Goal: Transaction & Acquisition: Purchase product/service

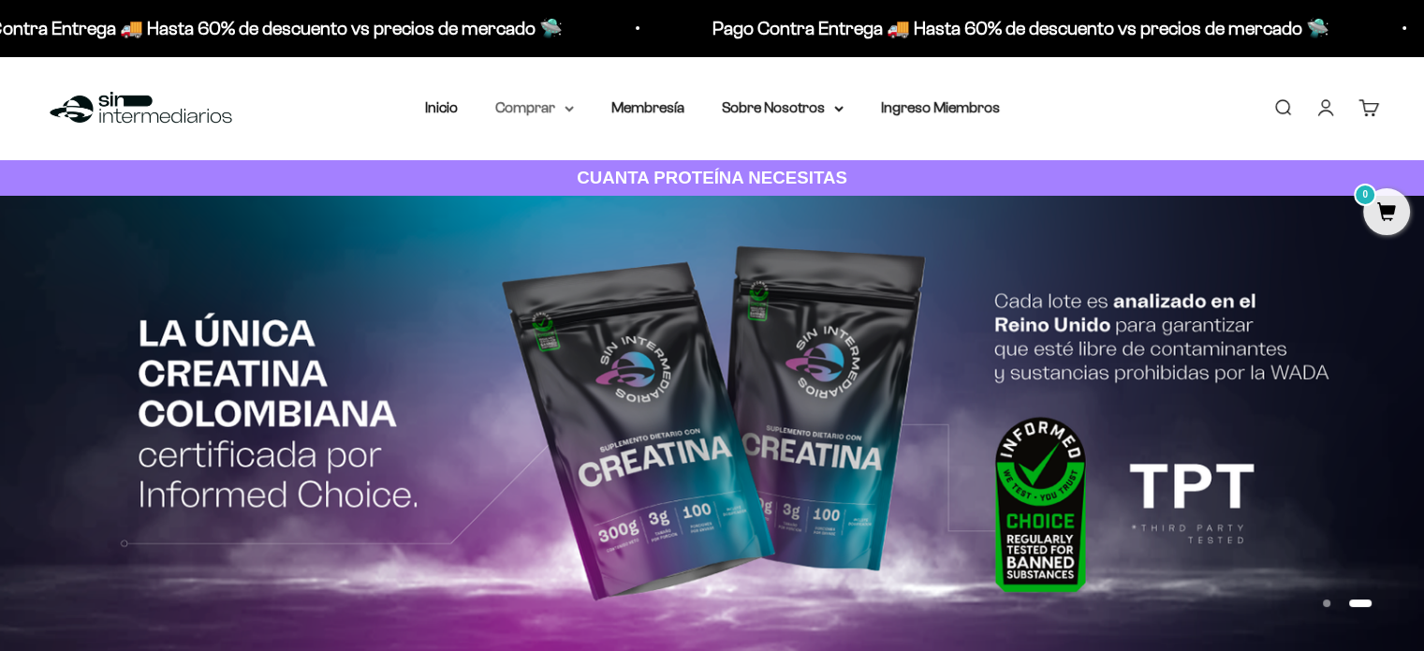
click at [562, 117] on summary "Comprar" at bounding box center [534, 108] width 79 height 24
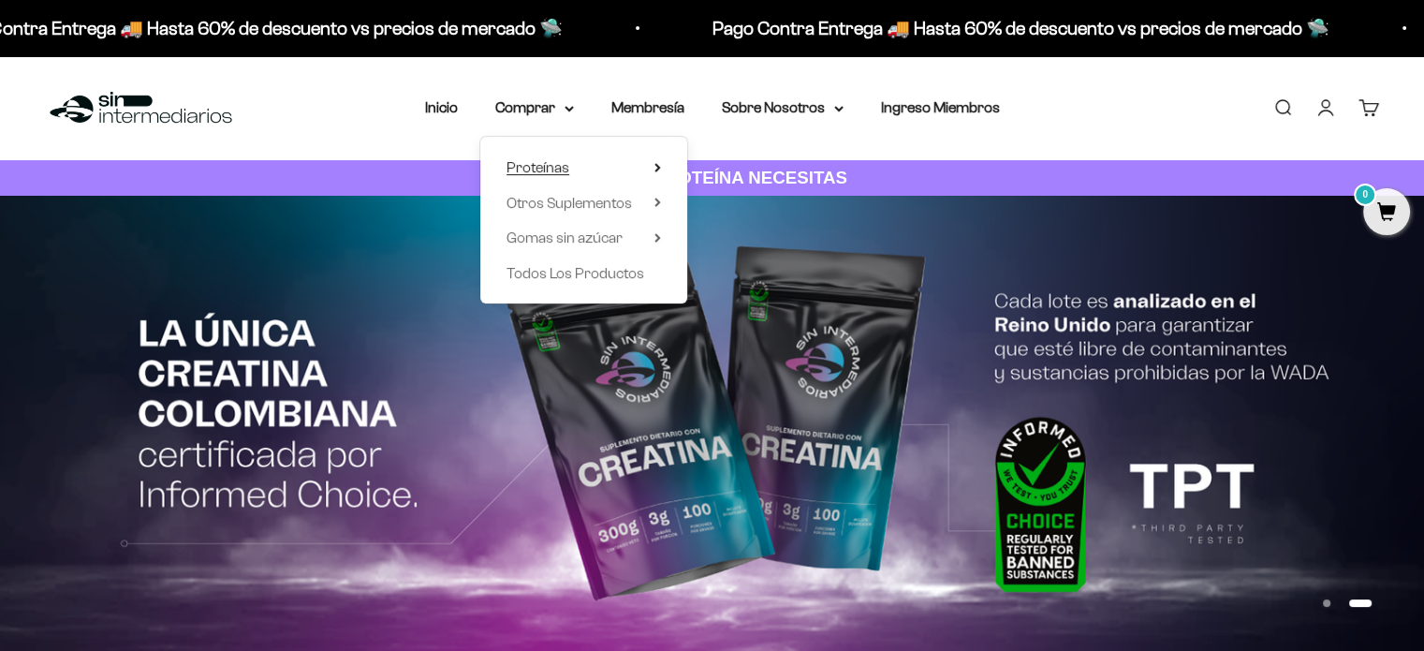
click at [592, 158] on summary "Proteínas" at bounding box center [584, 167] width 155 height 24
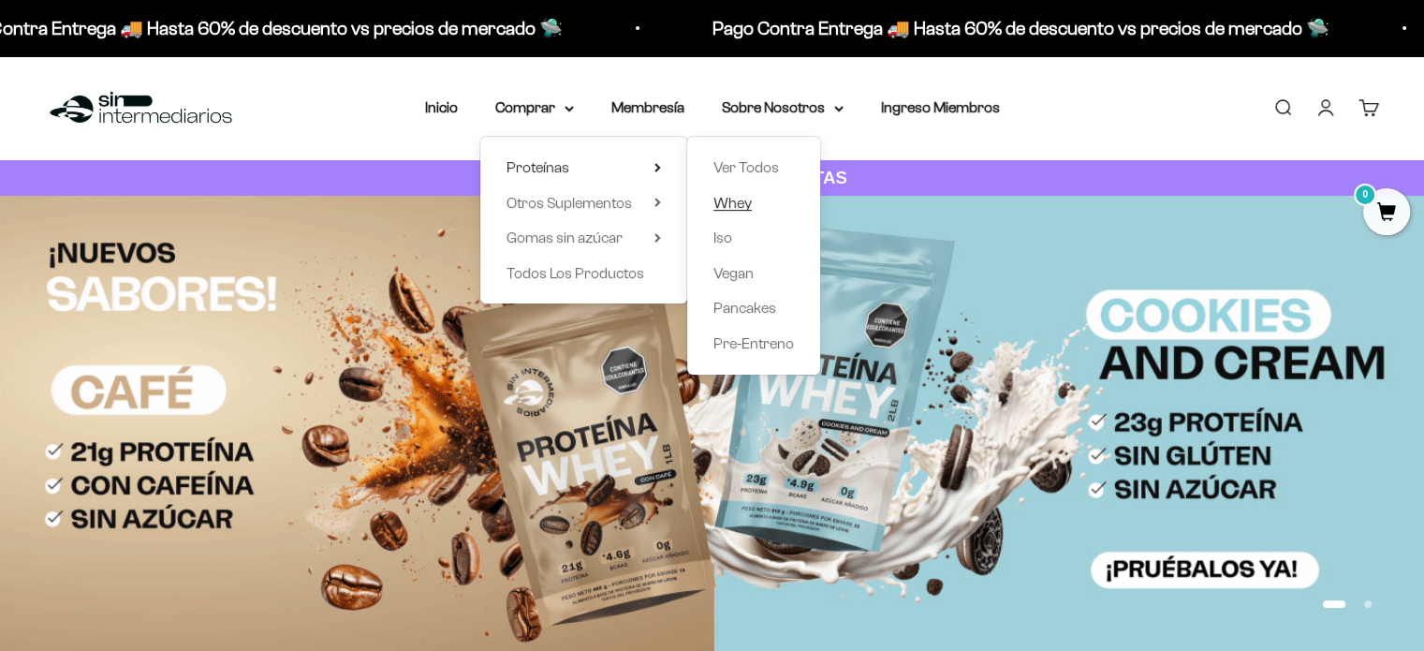
click at [730, 201] on span "Whey" at bounding box center [733, 203] width 38 height 16
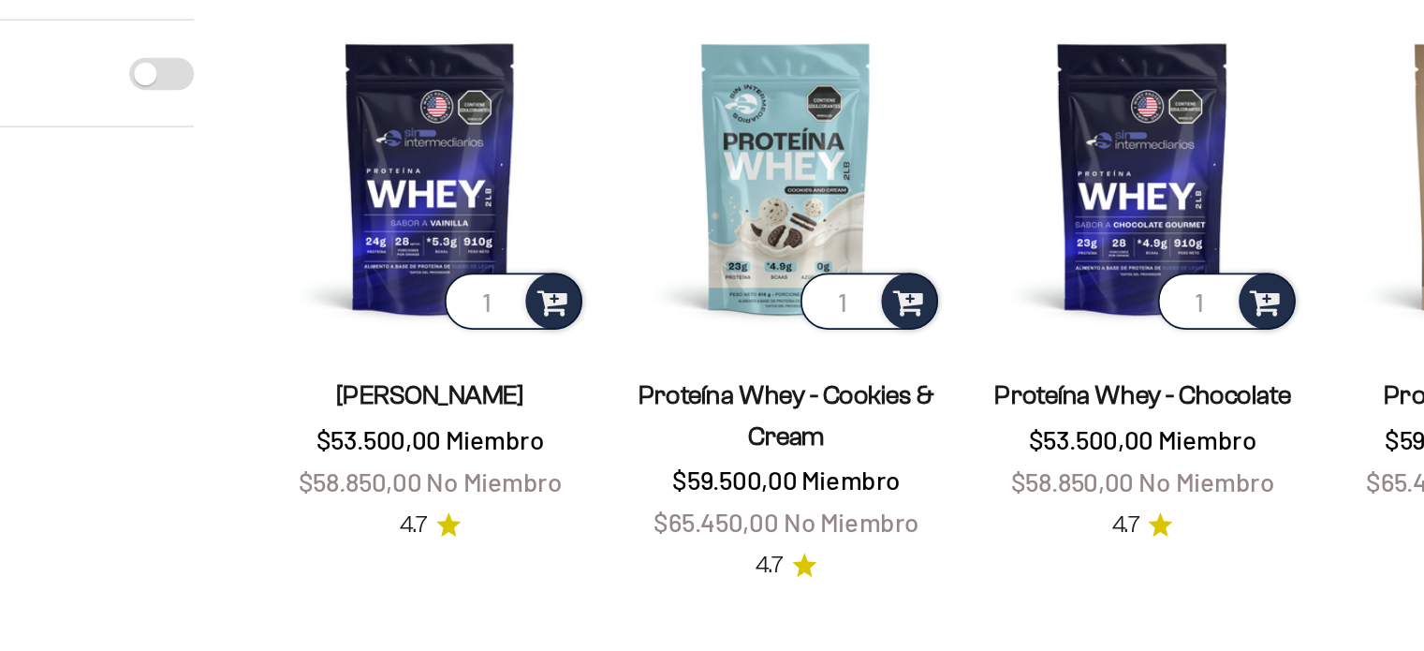
scroll to position [82, 0]
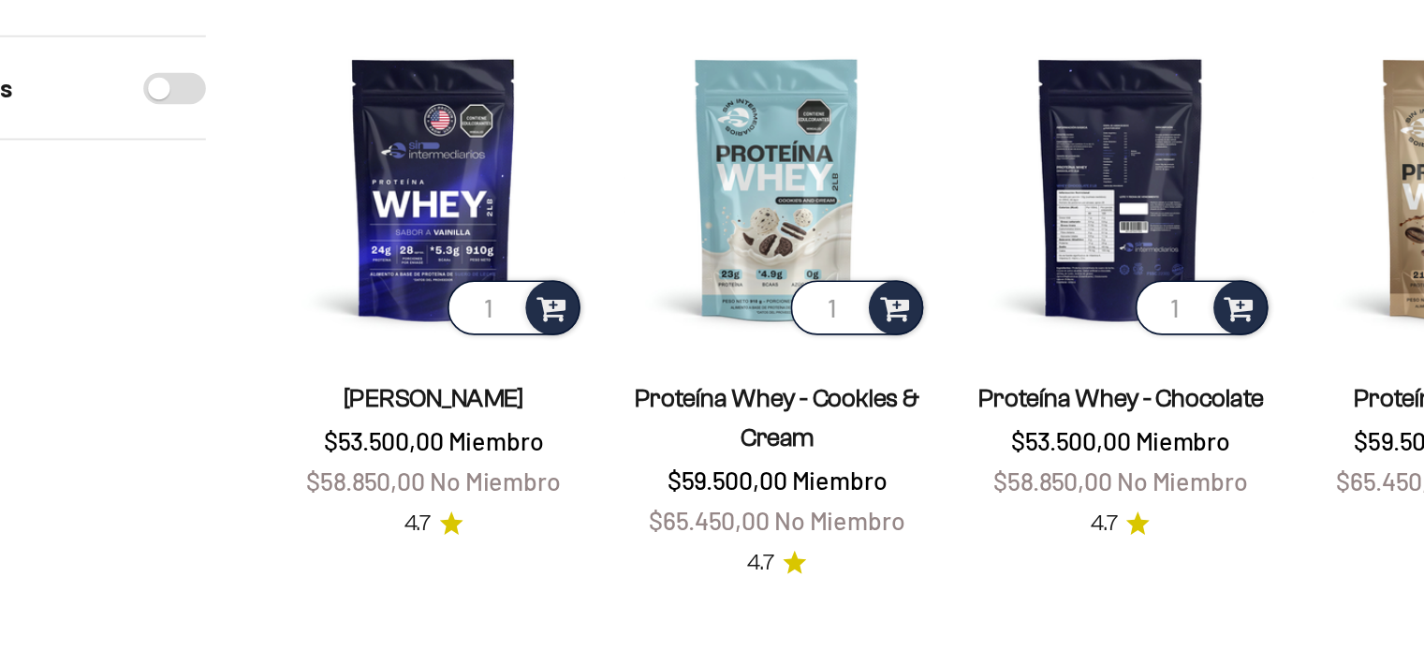
click at [853, 346] on img at bounding box center [875, 305] width 184 height 184
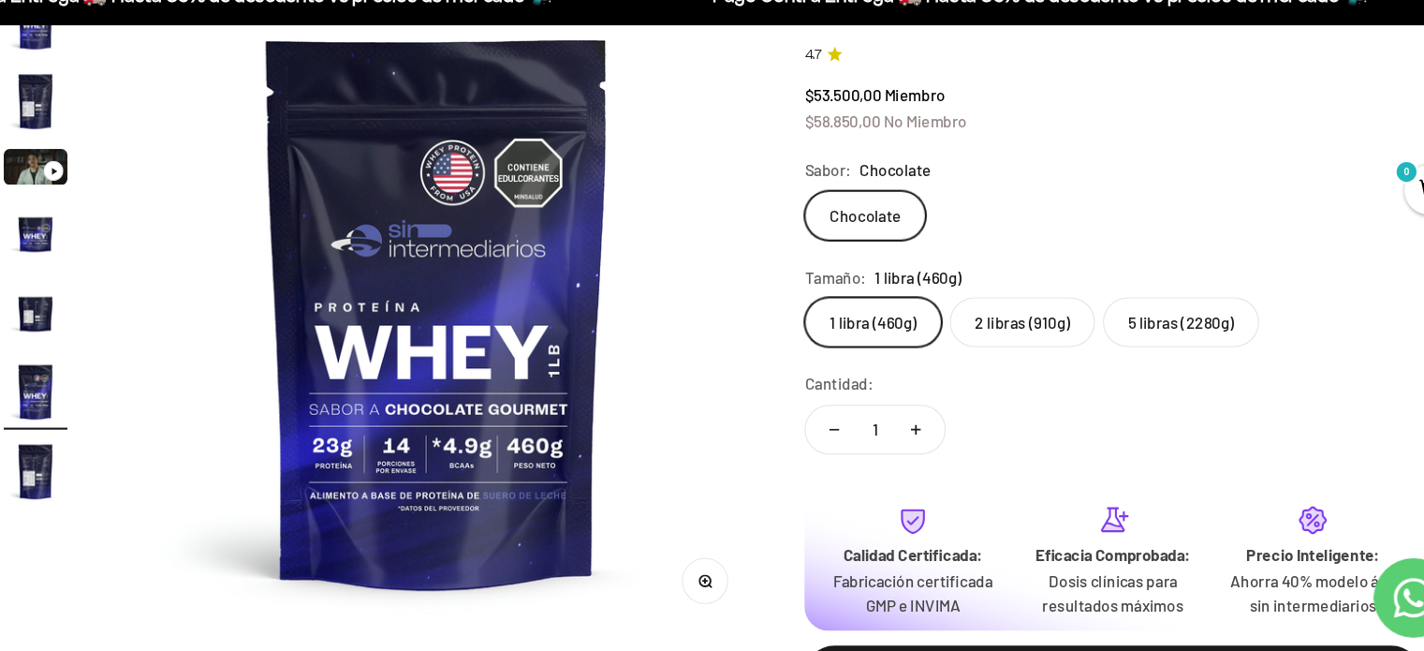
scroll to position [0, 3134]
click at [962, 336] on label "2 libras (910g)" at bounding box center [1004, 336] width 137 height 47
click at [799, 313] on input "2 libras (910g)" at bounding box center [798, 312] width 1 height 1
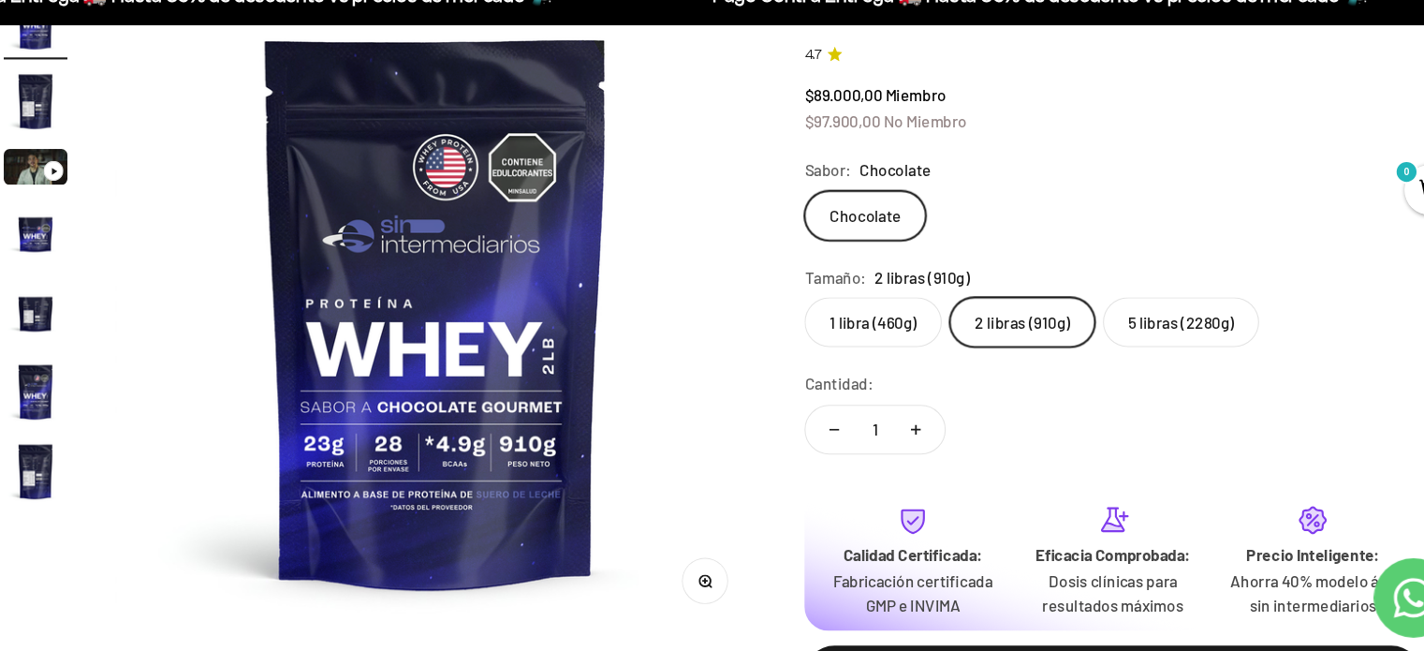
click at [1151, 355] on label "5 libras (2280g)" at bounding box center [1153, 336] width 147 height 47
click at [799, 313] on input "5 libras (2280g)" at bounding box center [798, 312] width 1 height 1
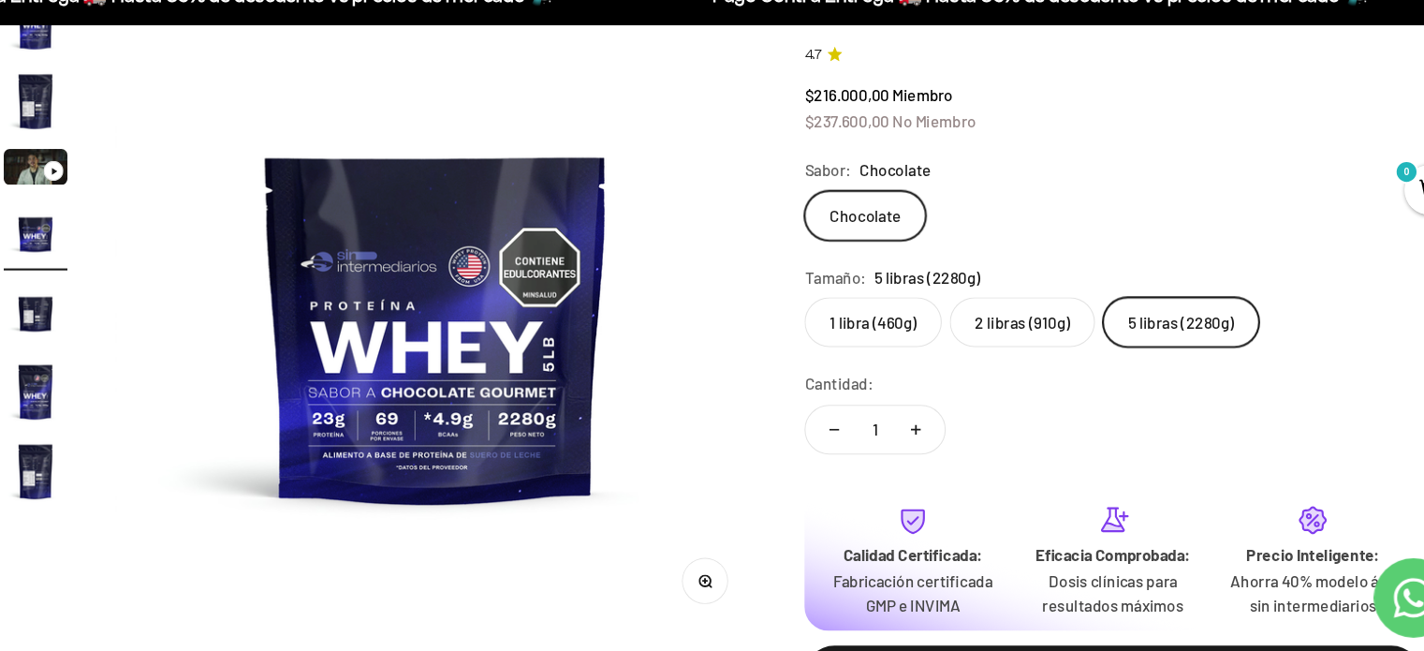
click at [1003, 350] on label "2 libras (910g)" at bounding box center [1004, 336] width 137 height 47
click at [799, 313] on input "2 libras (910g)" at bounding box center [798, 312] width 1 height 1
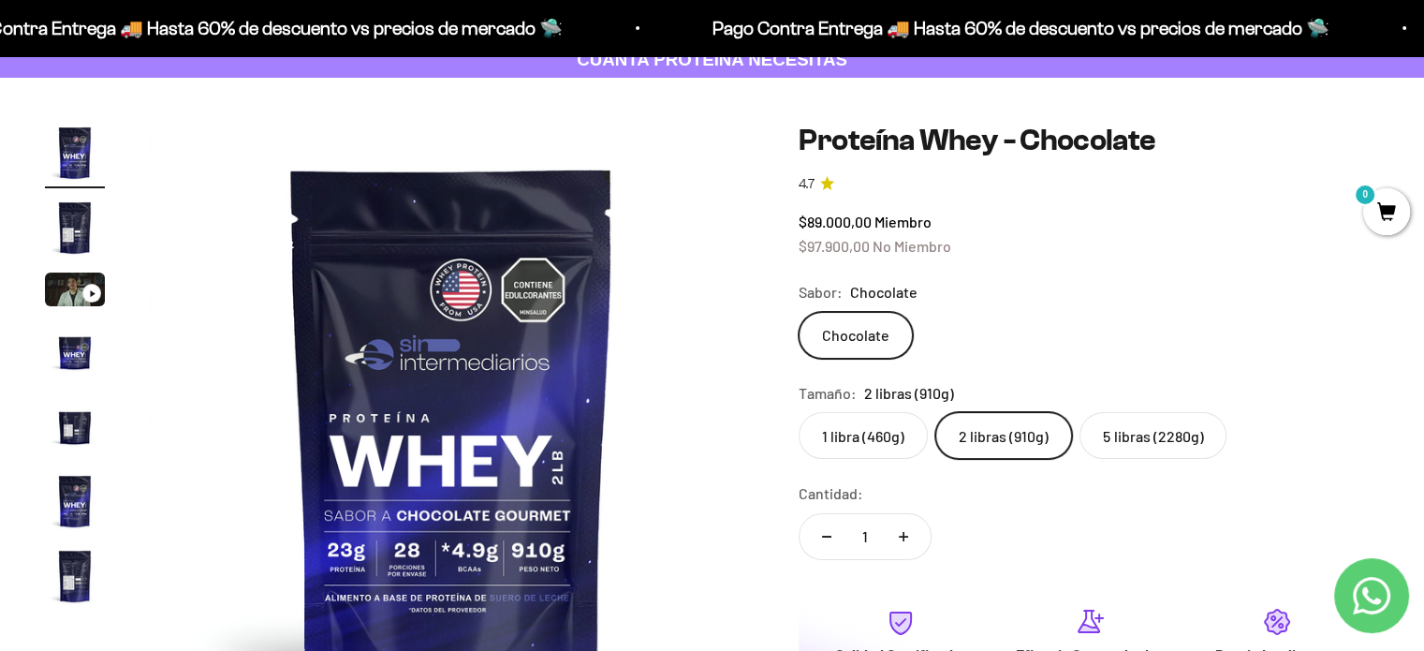
scroll to position [126, 0]
